Goal: Task Accomplishment & Management: Manage account settings

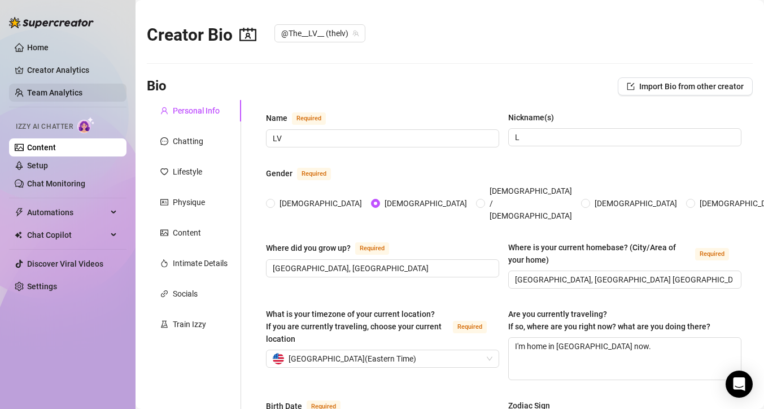
click at [45, 93] on link "Team Analytics" at bounding box center [54, 92] width 55 height 9
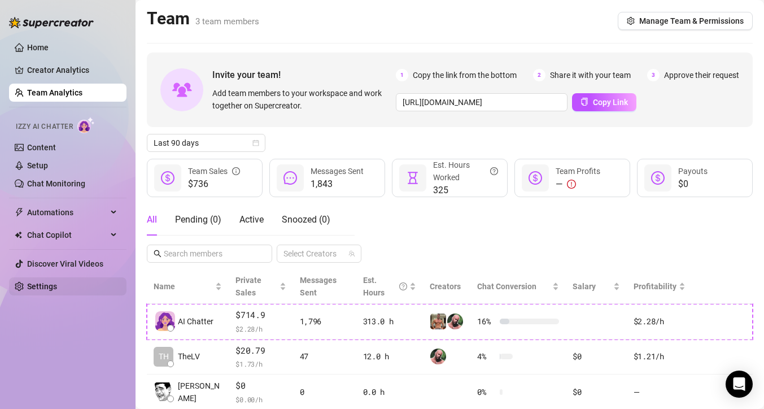
click at [49, 291] on link "Settings" at bounding box center [42, 286] width 30 height 9
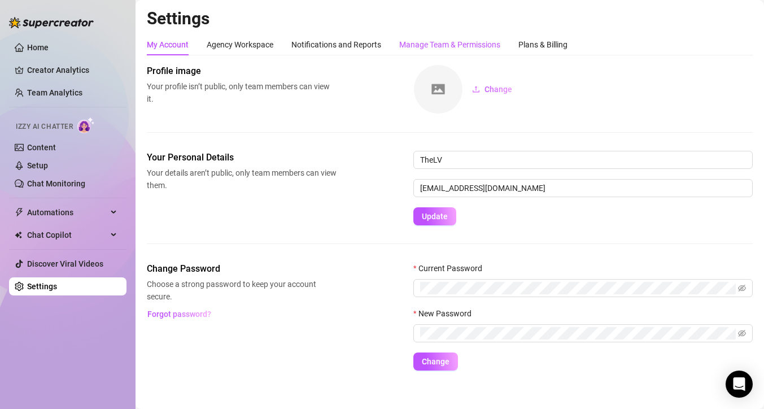
click at [494, 45] on div "Manage Team & Permissions" at bounding box center [449, 44] width 101 height 12
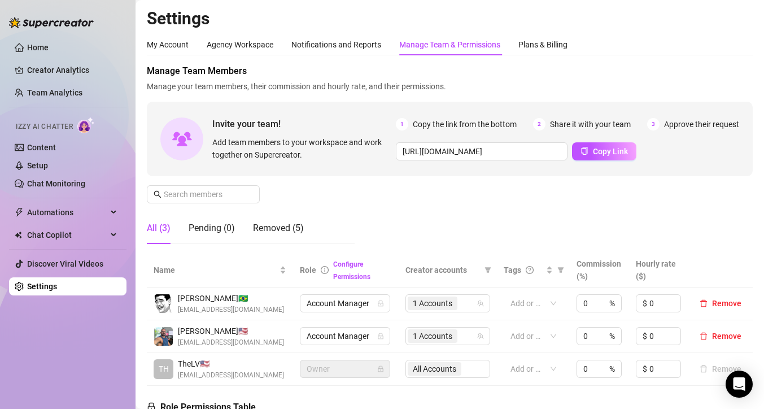
click at [494, 45] on div "Manage Team & Permissions" at bounding box center [449, 44] width 101 height 12
click at [593, 154] on span "Copy Link" at bounding box center [610, 151] width 35 height 9
